Goal: Information Seeking & Learning: Learn about a topic

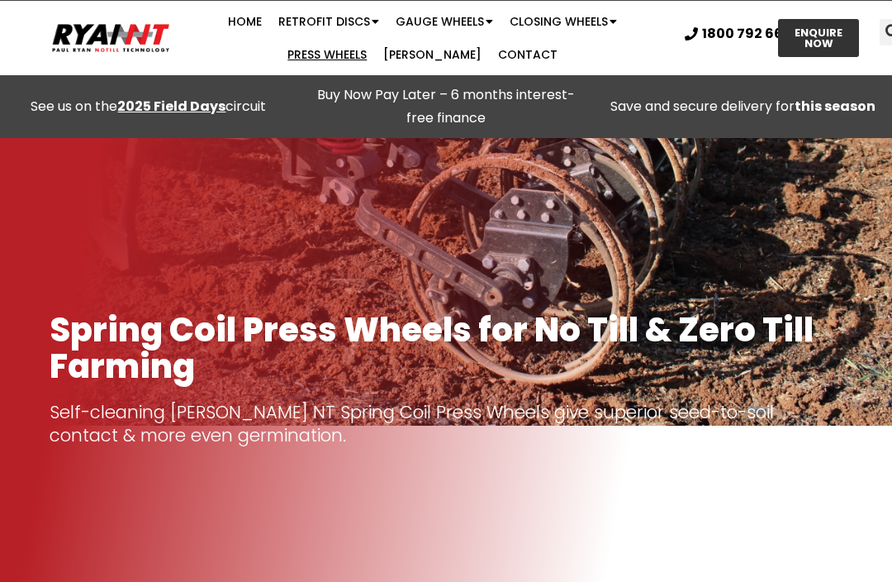
click at [375, 38] on link "Press Wheels" at bounding box center [327, 54] width 96 height 33
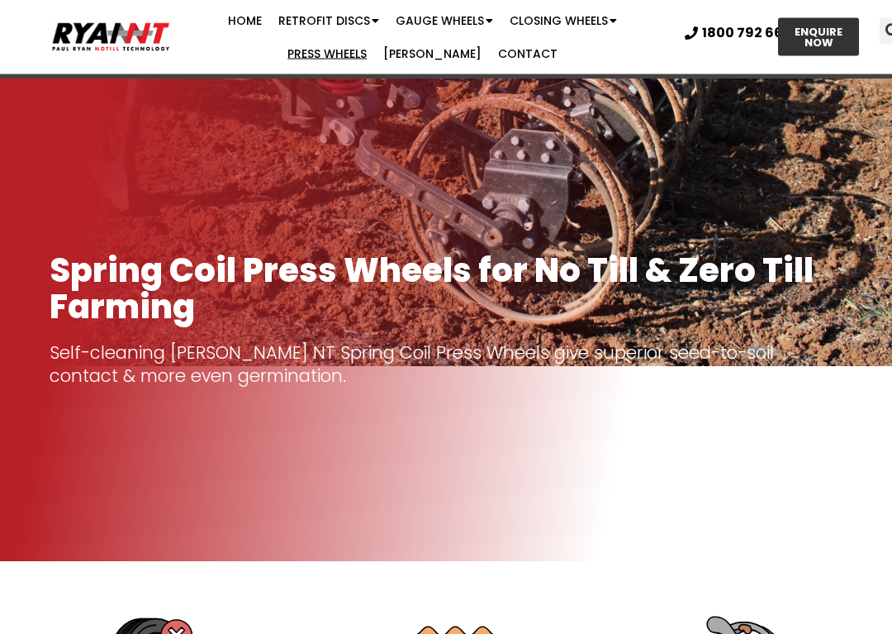
scroll to position [59, 0]
click at [110, 294] on h1 "Spring Coil Press Wheels for No Till & Zero Till Farming" at bounding box center [446, 288] width 793 height 73
click at [121, 283] on h1 "Spring Coil Press Wheels for No Till & Zero Till Farming" at bounding box center [446, 288] width 793 height 73
click at [411, 316] on h1 "Spring Coil Press Wheels for No Till & Zero Till Farming" at bounding box center [446, 288] width 793 height 73
click at [394, 296] on h1 "Spring Coil Press Wheels for No Till & Zero Till Farming" at bounding box center [446, 288] width 793 height 73
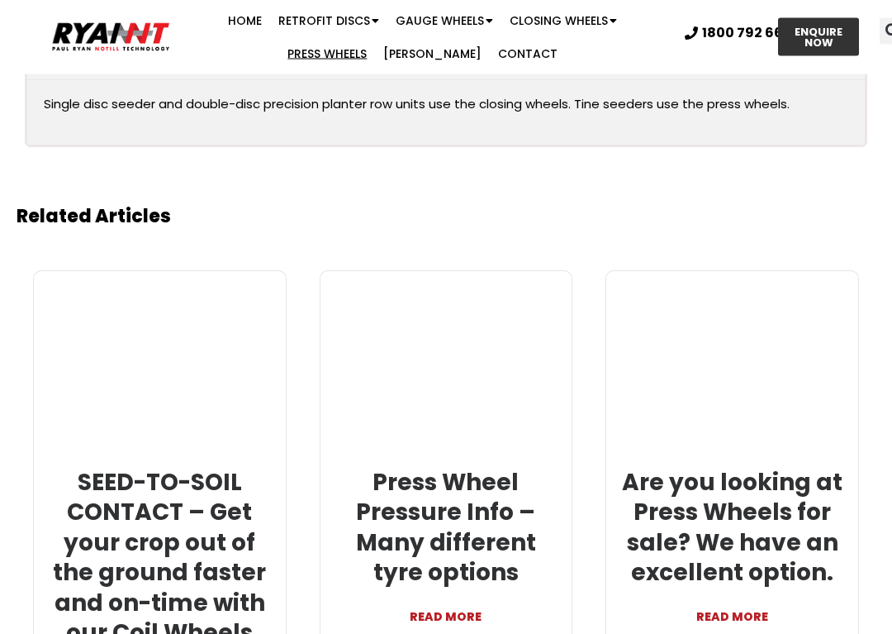
scroll to position [4172, 0]
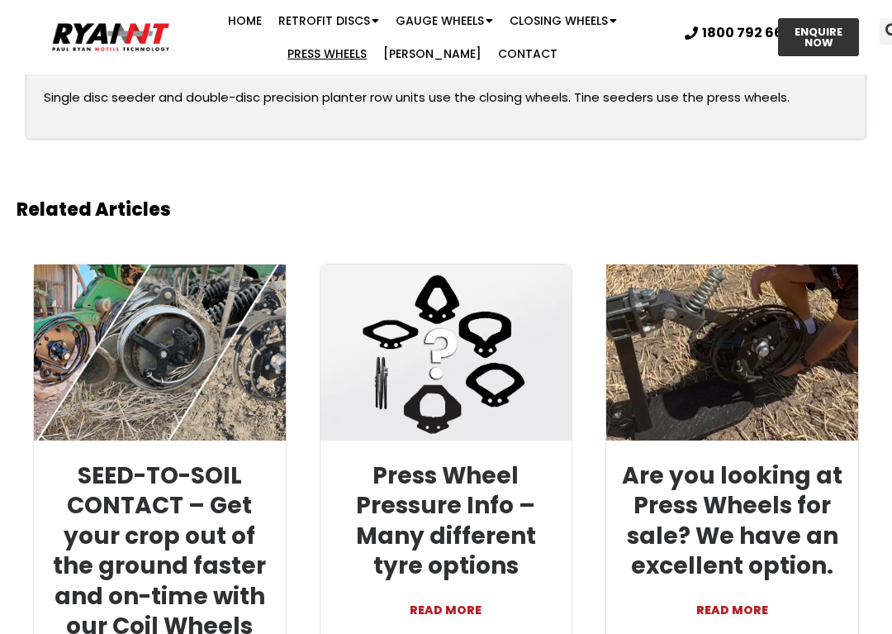
click at [821, 350] on link at bounding box center [732, 352] width 252 height 176
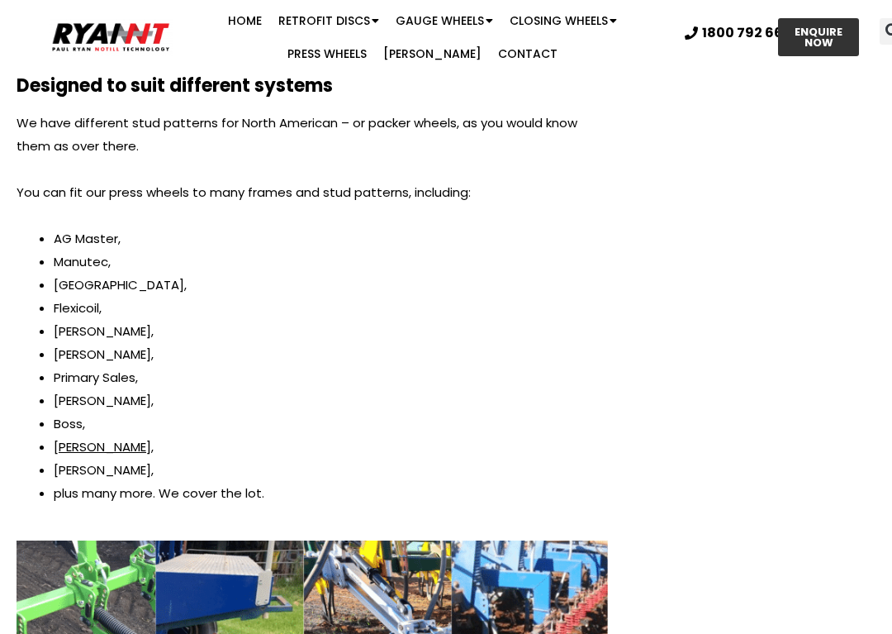
scroll to position [1445, 0]
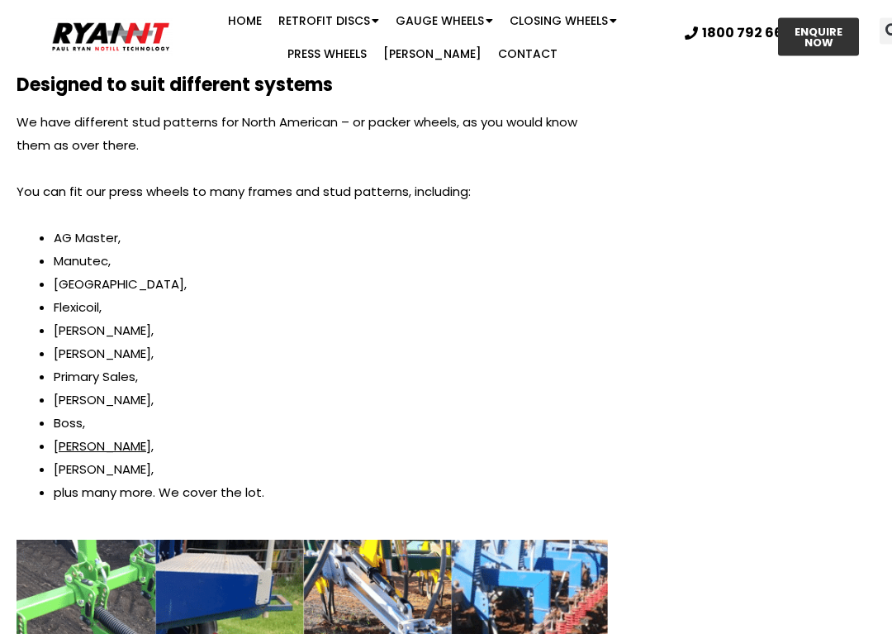
click at [88, 306] on li "Flexicoil," at bounding box center [331, 308] width 554 height 23
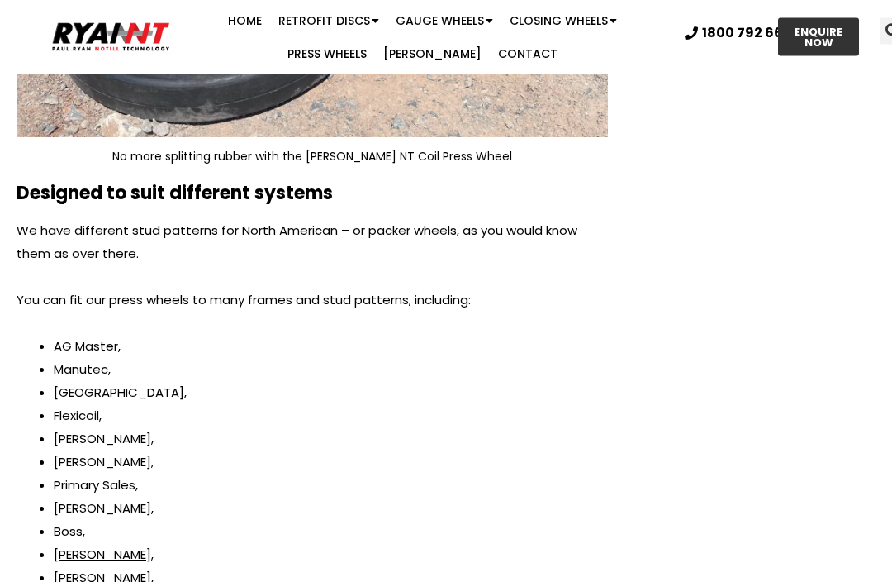
scroll to position [1336, 0]
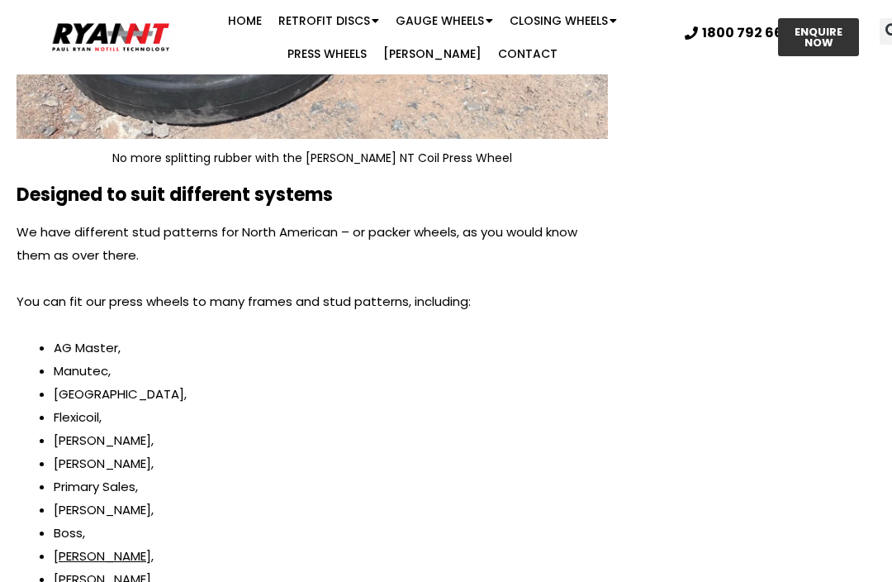
click at [83, 301] on p "You can fit our press wheels to many frames and stud patterns, including:" at bounding box center [313, 301] width 592 height 23
click at [35, 304] on p "You can fit our press wheels to many frames and stud patterns, including:" at bounding box center [313, 301] width 592 height 23
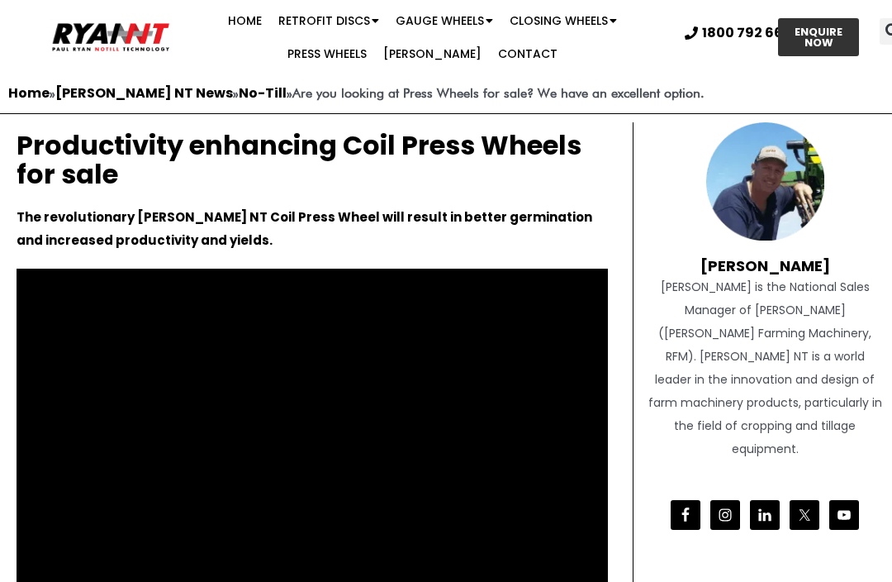
scroll to position [0, 0]
